Goal: Transaction & Acquisition: Subscribe to service/newsletter

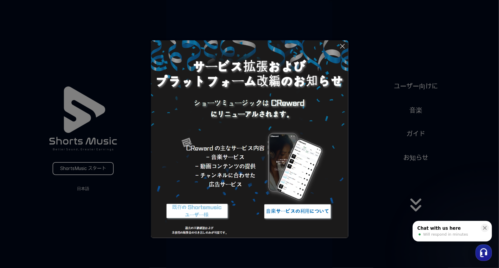
click at [305, 209] on img at bounding box center [297, 211] width 73 height 22
click at [344, 45] on icon at bounding box center [342, 46] width 4 height 4
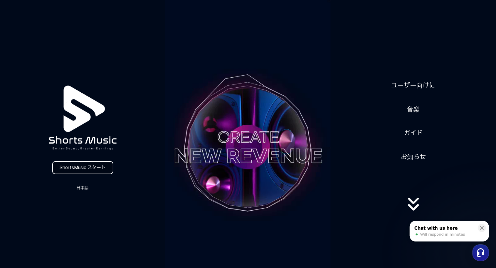
click at [89, 167] on link "ShortsMusic スタート" at bounding box center [82, 167] width 61 height 13
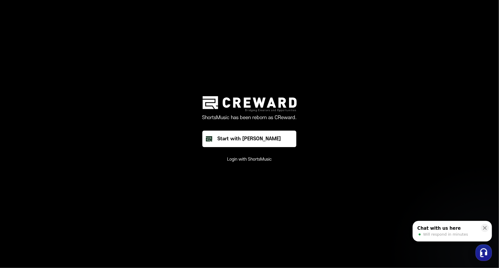
click at [255, 158] on button "Login with ShortsMusic" at bounding box center [249, 159] width 45 height 6
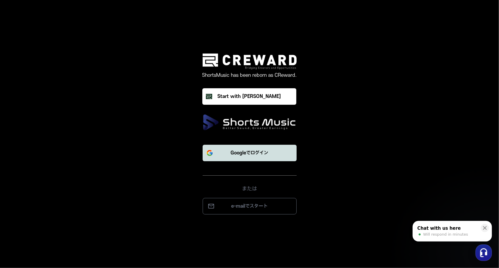
click at [248, 151] on p "Googleでログイン" at bounding box center [250, 152] width 38 height 7
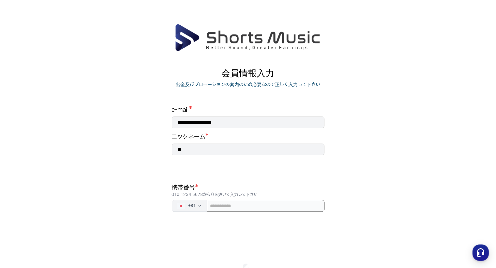
click at [258, 208] on input "tel" at bounding box center [266, 206] width 118 height 12
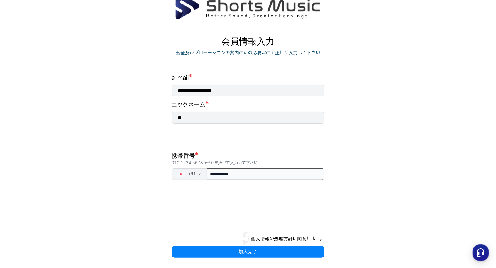
scroll to position [33, 0]
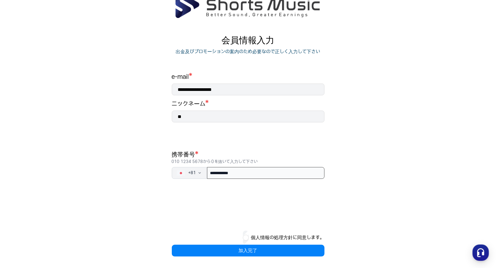
type input "**********"
